Goal: Transaction & Acquisition: Purchase product/service

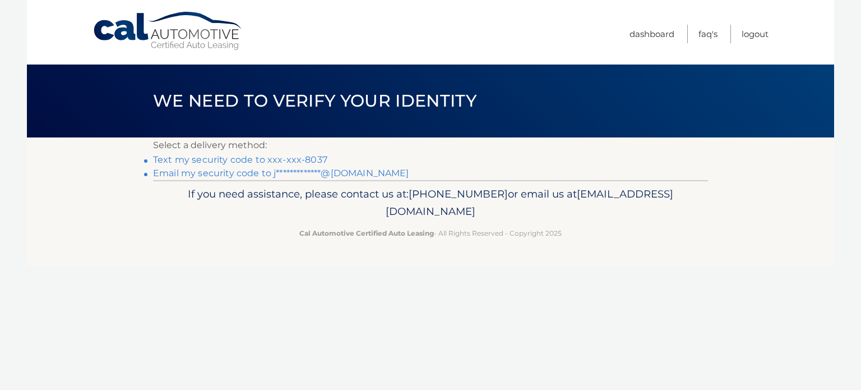
click at [300, 156] on link "Text my security code to xxx-xxx-8037" at bounding box center [240, 159] width 174 height 11
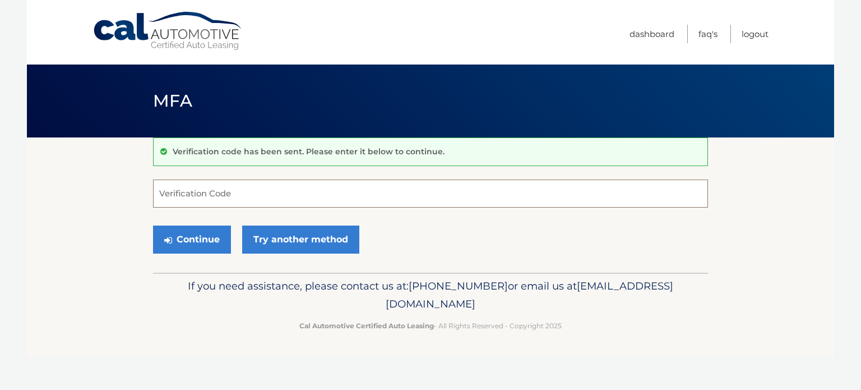
click at [200, 196] on input "Verification Code" at bounding box center [430, 193] width 555 height 28
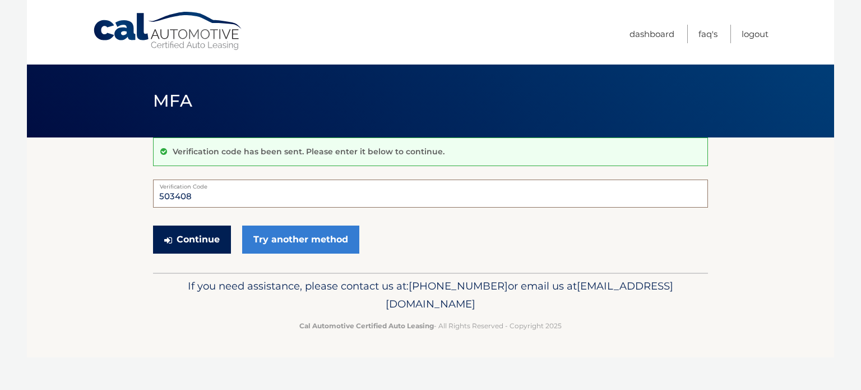
type input "503408"
click at [192, 241] on button "Continue" at bounding box center [192, 239] width 78 height 28
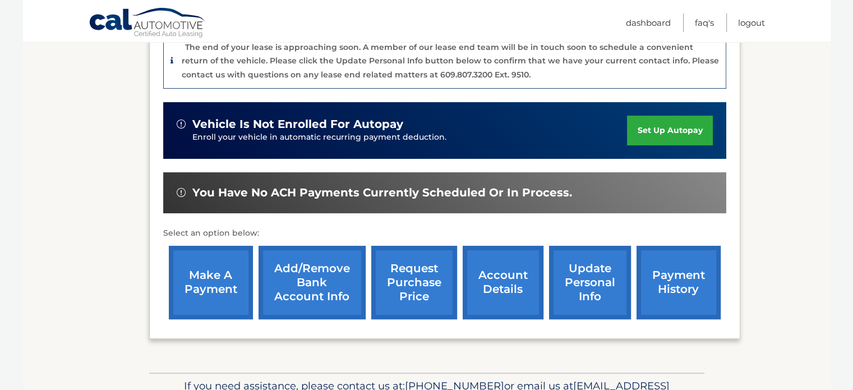
scroll to position [304, 0]
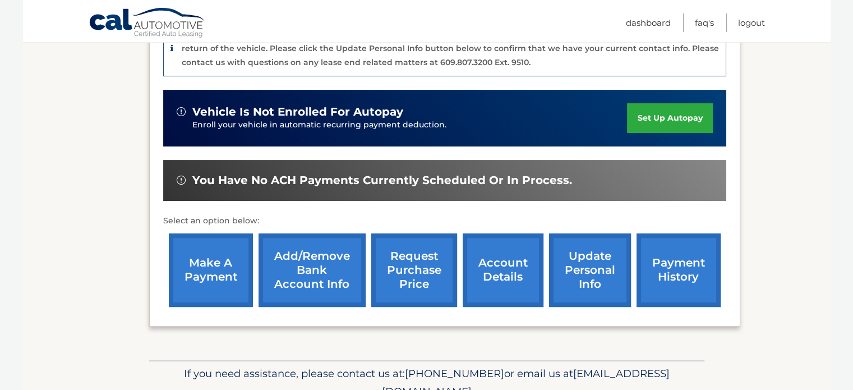
click at [198, 272] on link "make a payment" at bounding box center [211, 269] width 84 height 73
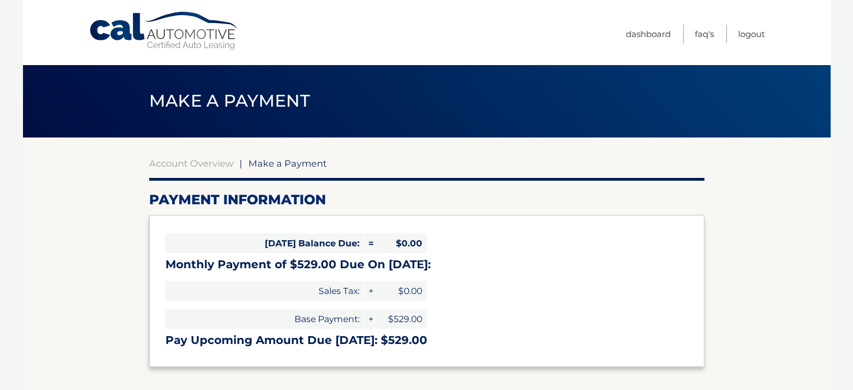
select select "NTI4ZjFmMTUtODFjMy00NjZkLWJiYjAtZGI1NDcxMzVkZmVj"
